Goal: Task Accomplishment & Management: Use online tool/utility

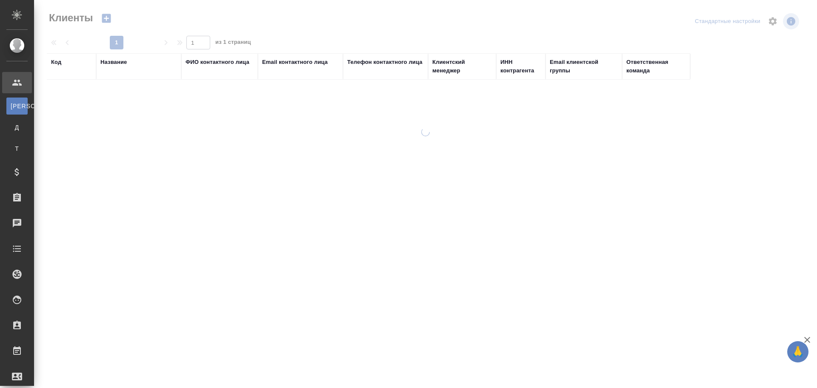
select select "RU"
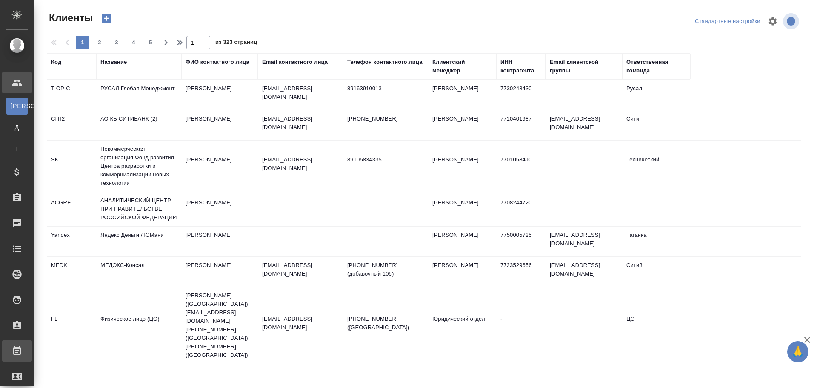
click at [17, 351] on div "Работы" at bounding box center [6, 350] width 21 height 13
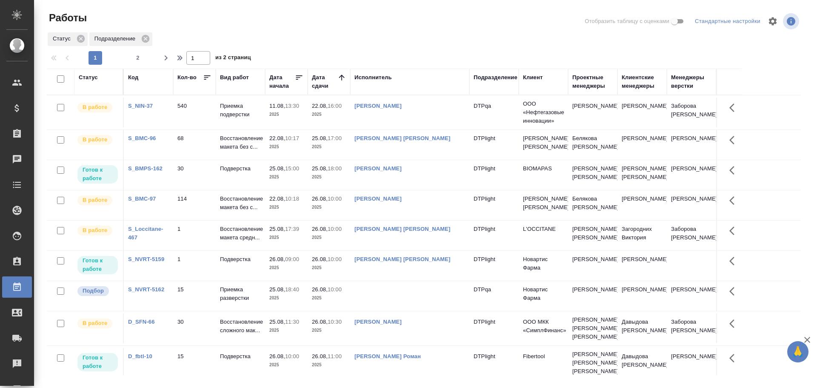
drag, startPoint x: 166, startPoint y: 61, endPoint x: 234, endPoint y: 97, distance: 76.7
click at [166, 61] on icon "button" at bounding box center [166, 58] width 10 height 10
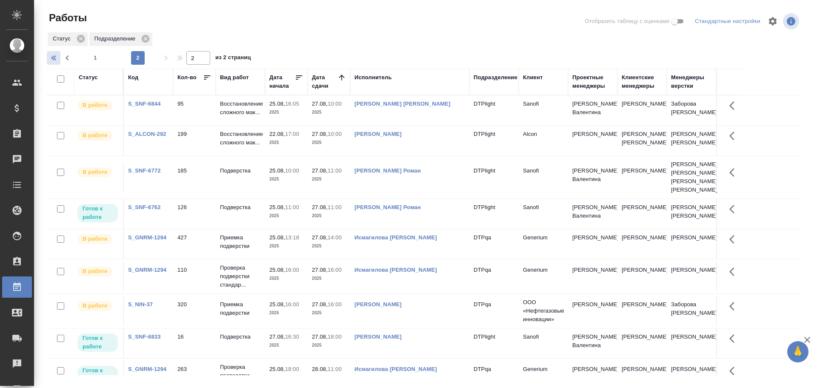
click at [50, 54] on icon "button" at bounding box center [55, 58] width 10 height 10
type input "1"
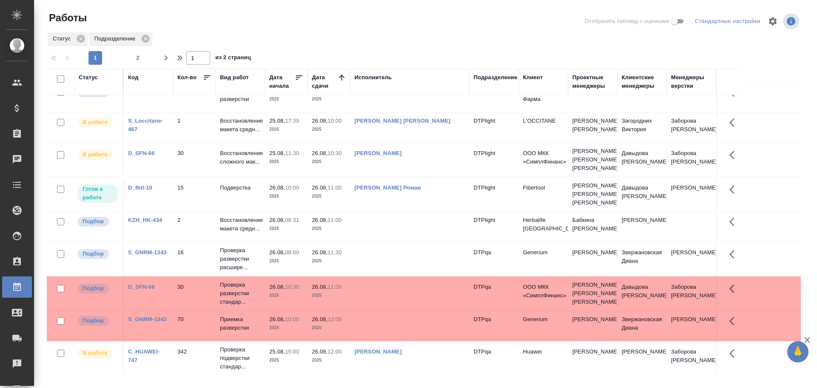
scroll to position [170, 0]
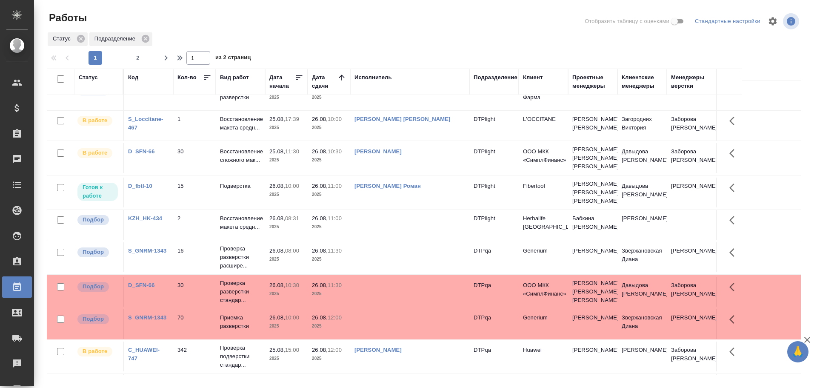
click at [400, 235] on td at bounding box center [409, 225] width 119 height 30
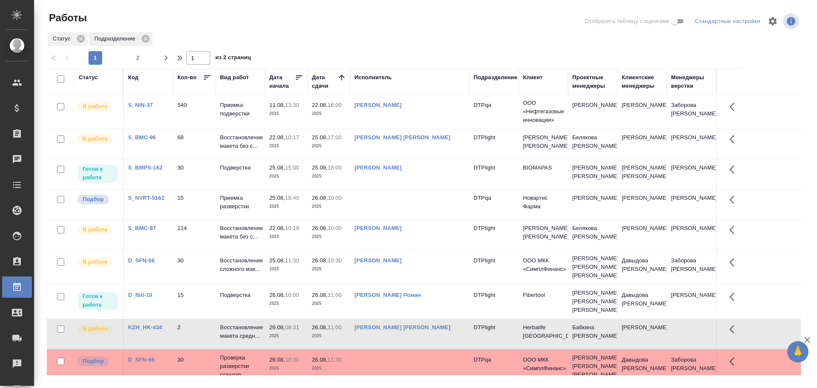
scroll to position [0, 0]
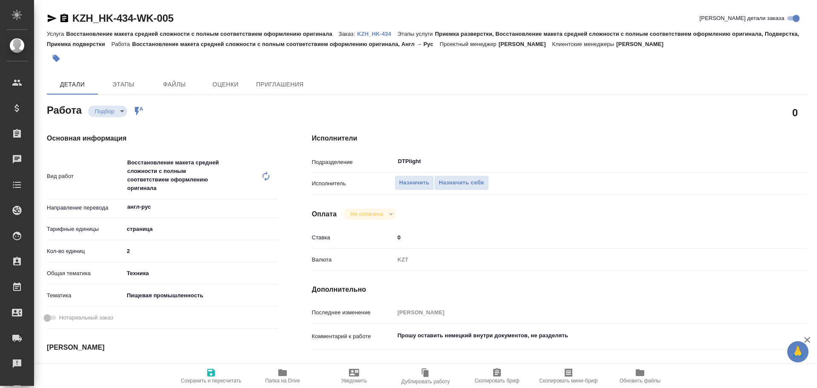
type textarea "x"
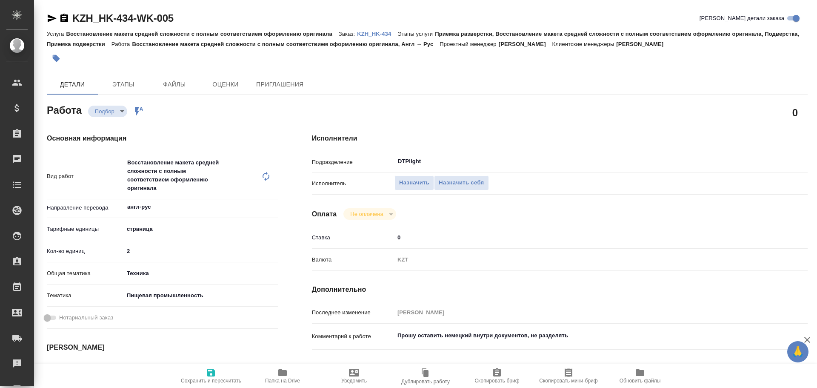
type textarea "x"
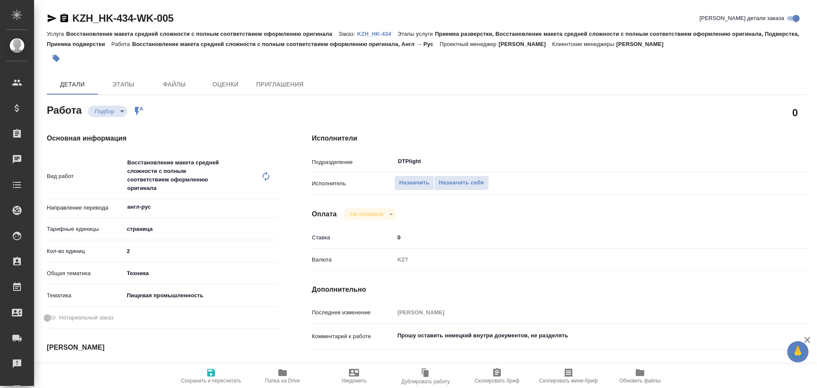
type textarea "x"
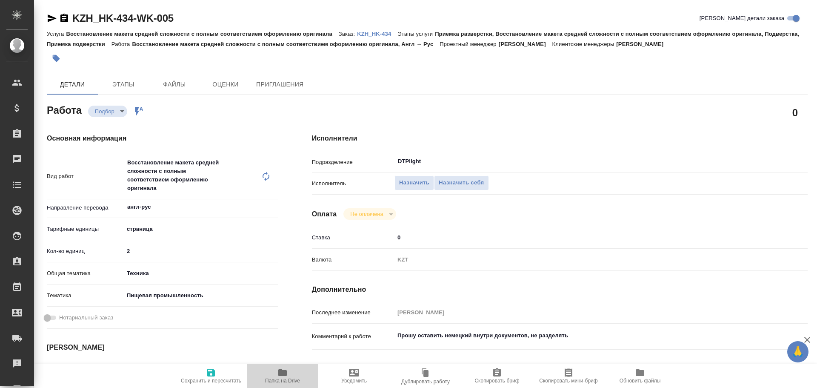
click at [275, 376] on span "Папка на Drive" at bounding box center [282, 375] width 61 height 16
type textarea "x"
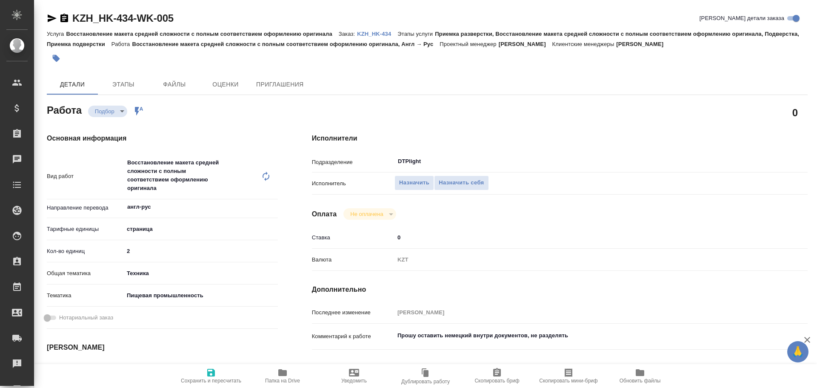
type textarea "x"
